Goal: Navigation & Orientation: Find specific page/section

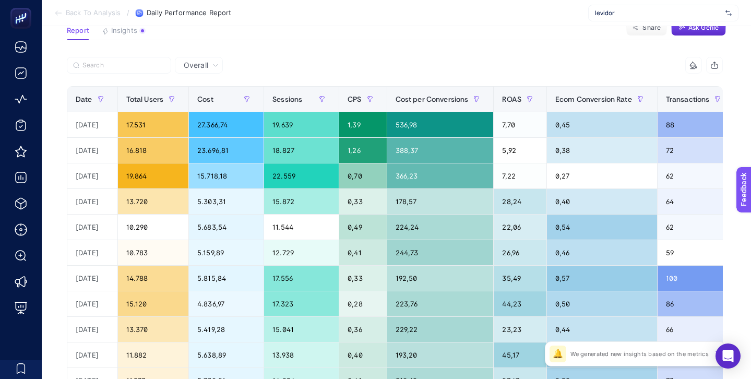
scroll to position [0, 135]
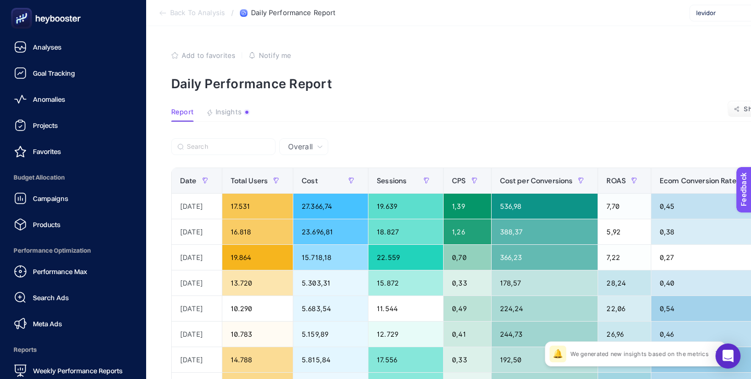
scroll to position [102, 0]
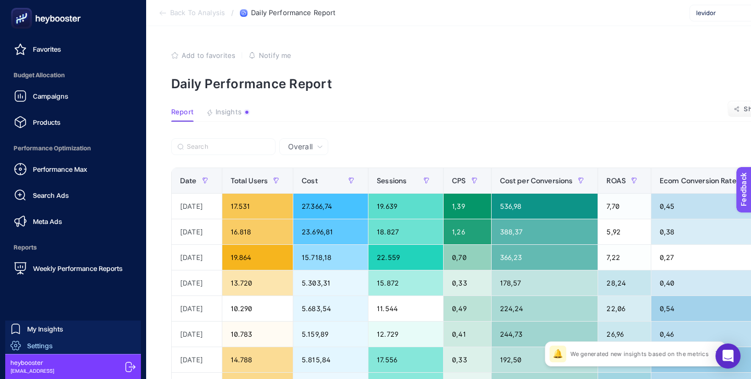
click at [53, 346] on link "Settings" at bounding box center [73, 345] width 136 height 17
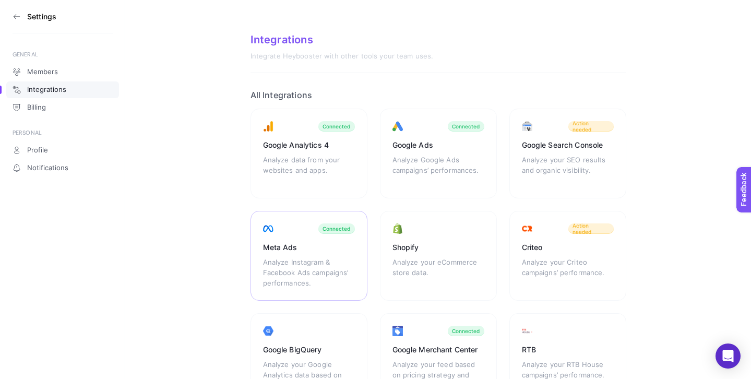
click at [325, 250] on div "Meta Ads" at bounding box center [309, 247] width 92 height 10
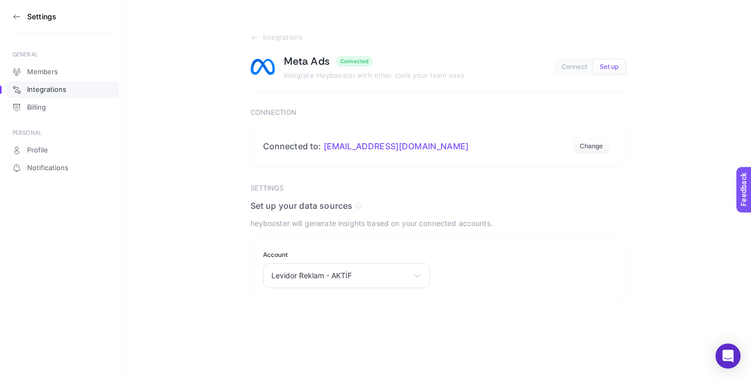
click at [16, 18] on icon at bounding box center [15, 16] width 2 height 4
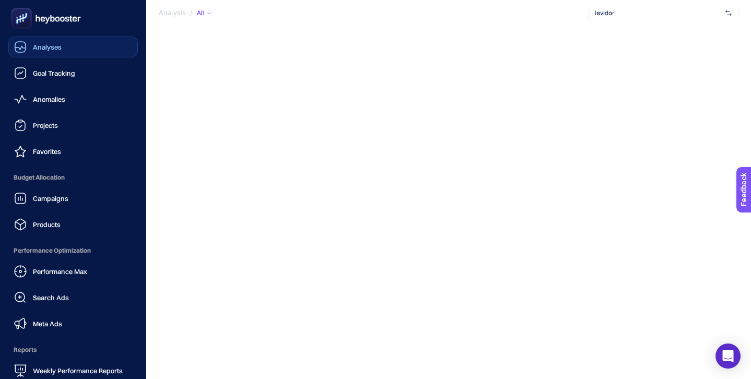
click at [49, 50] on span "Analyses" at bounding box center [47, 47] width 29 height 8
click at [49, 50] on span "Analyses" at bounding box center [48, 47] width 30 height 8
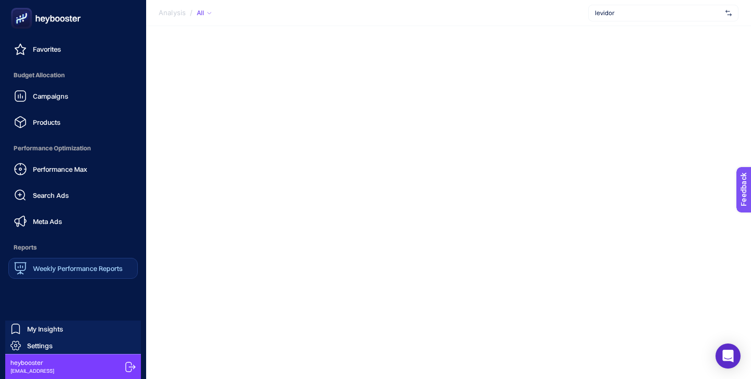
click at [82, 267] on span "Weekly Performance Reports" at bounding box center [78, 268] width 90 height 8
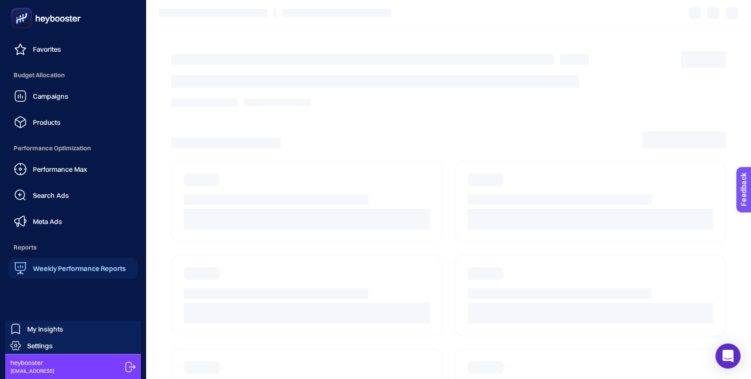
scroll to position [40, 0]
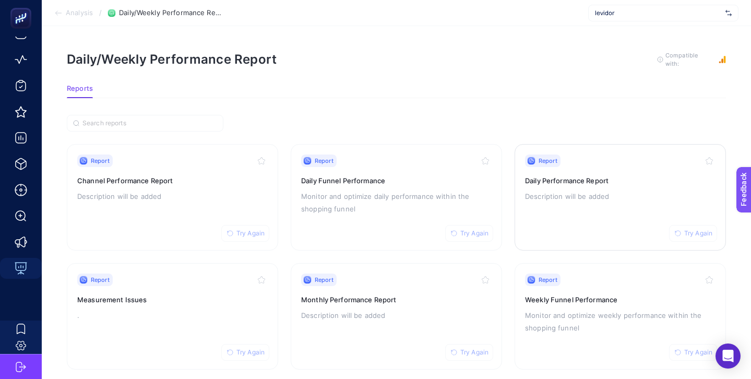
click at [615, 191] on p "Description will be added" at bounding box center [620, 196] width 191 height 13
